Goal: Task Accomplishment & Management: Manage account settings

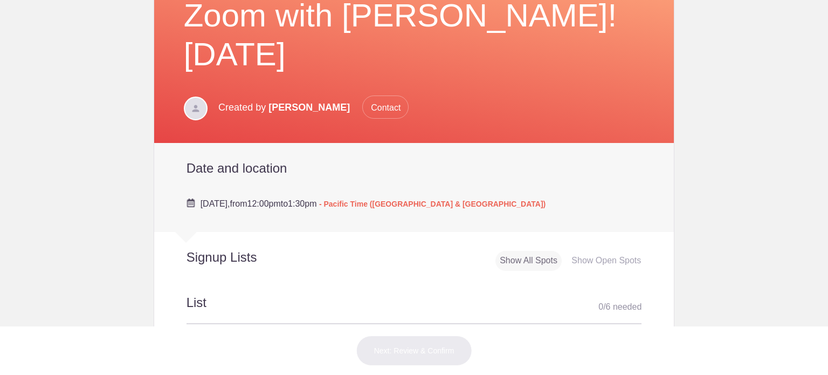
scroll to position [108, 0]
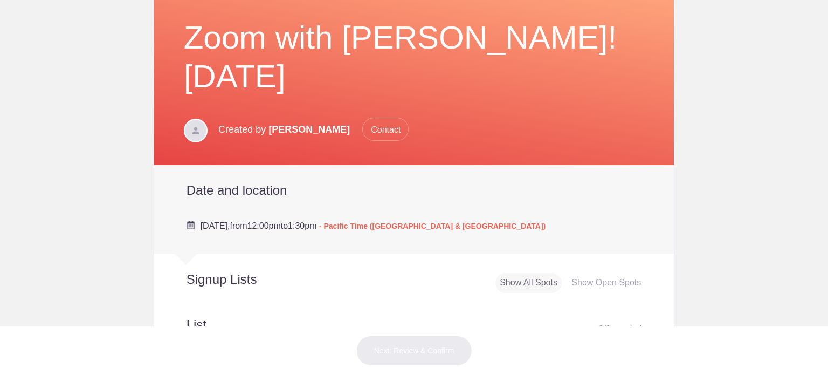
click at [478, 165] on div "Date and location Event Location TBD TBD Saturday, December 12, 2020, from 12:0…" at bounding box center [415, 198] width 456 height 67
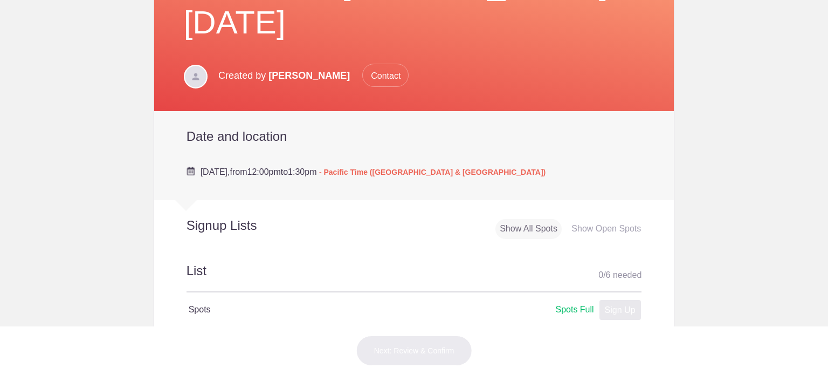
click at [522, 219] on div "Show All Spots" at bounding box center [528, 229] width 66 height 20
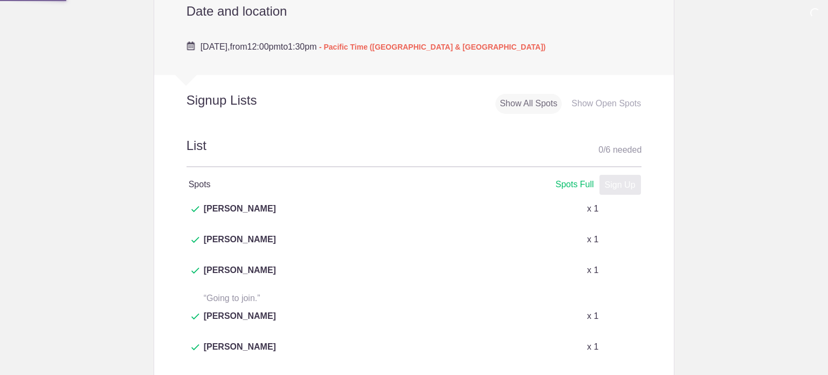
scroll to position [323, 0]
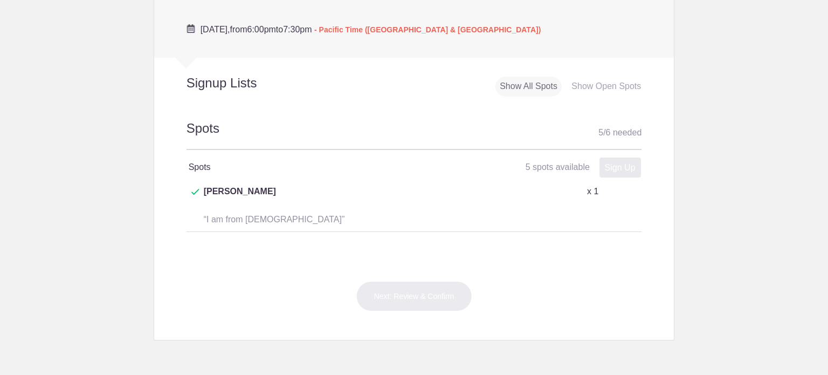
scroll to position [323, 0]
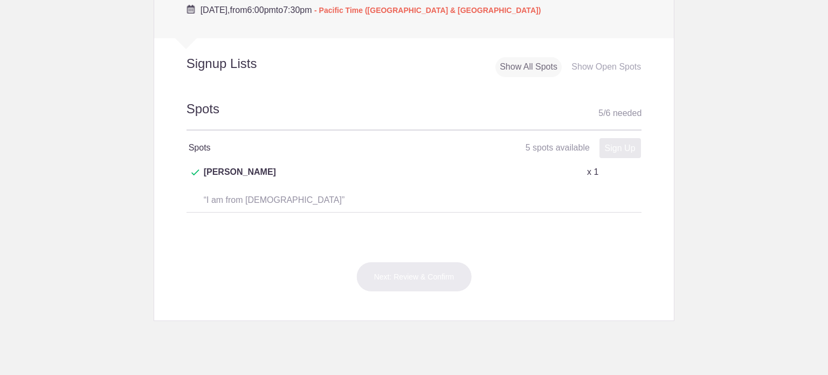
click at [332, 38] on div "Signup Lists Show All Spots Show Open Spots" at bounding box center [414, 60] width 520 height 44
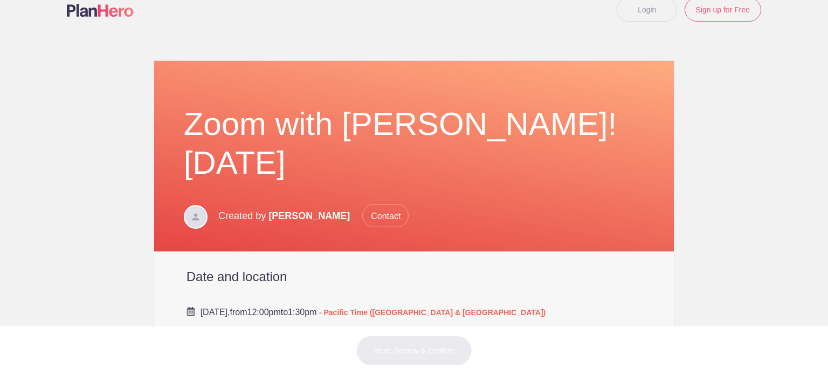
scroll to position [54, 0]
